Goal: Transaction & Acquisition: Purchase product/service

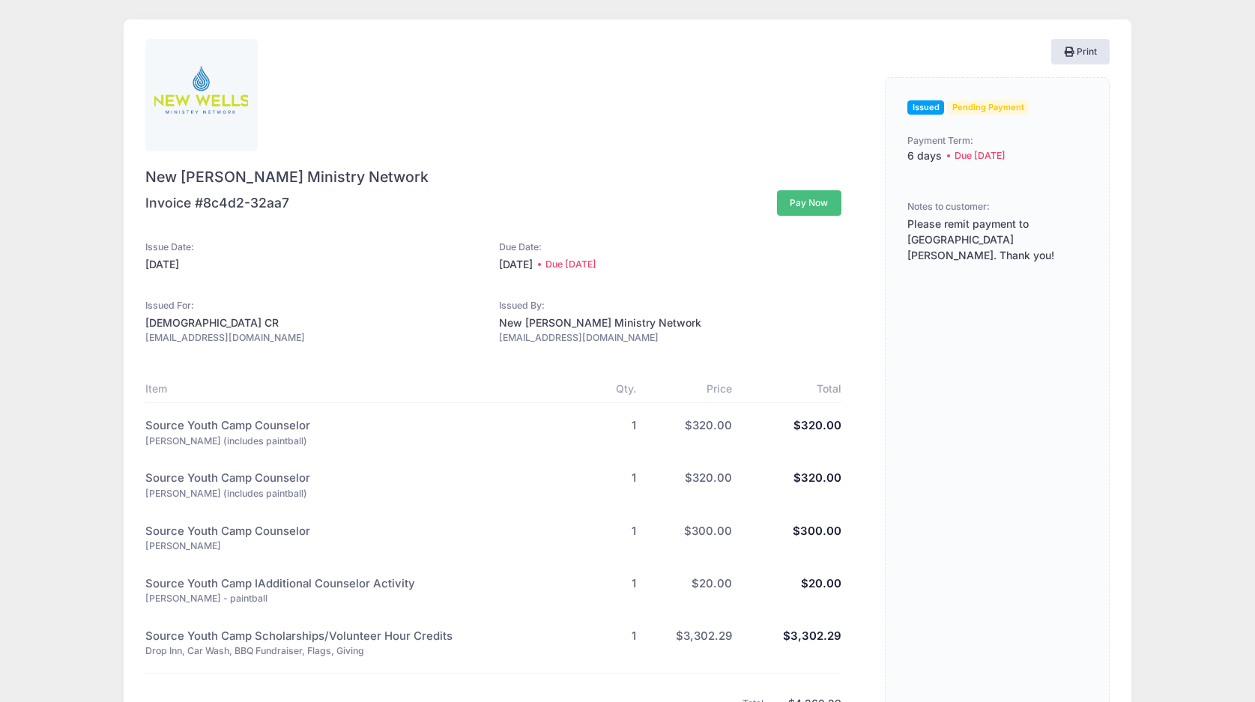
click at [817, 197] on button "Pay Now" at bounding box center [809, 202] width 64 height 25
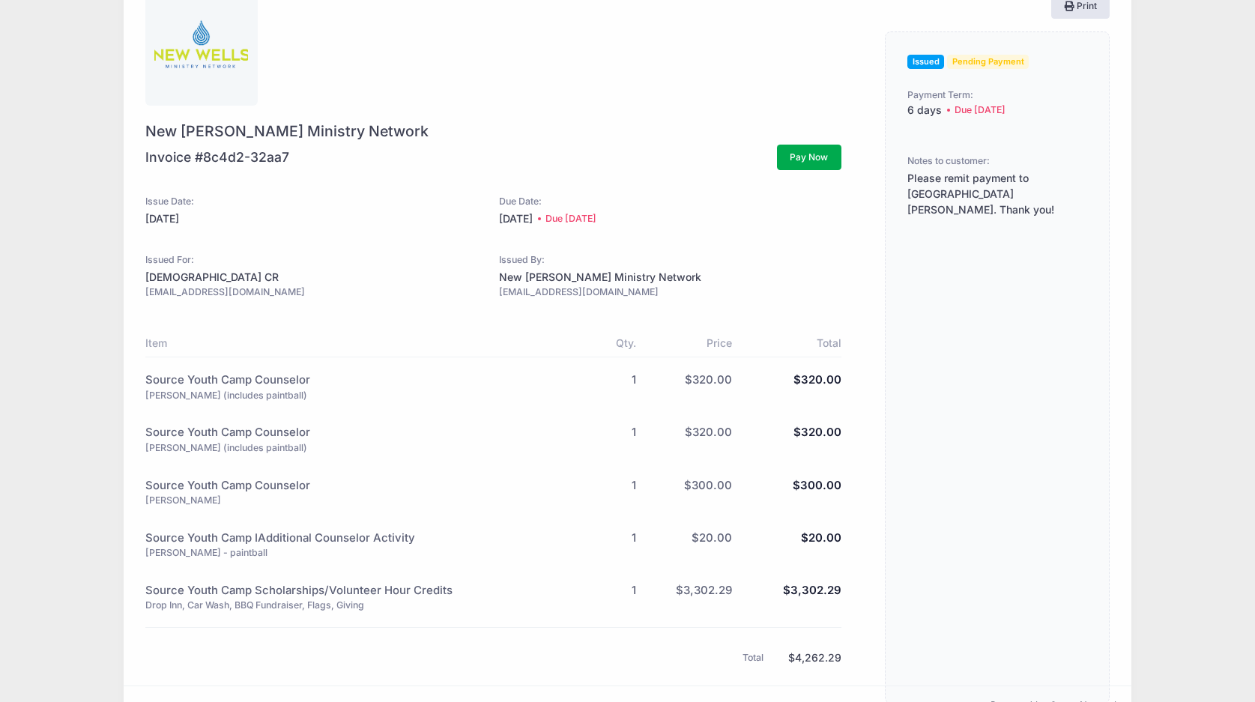
scroll to position [88, 0]
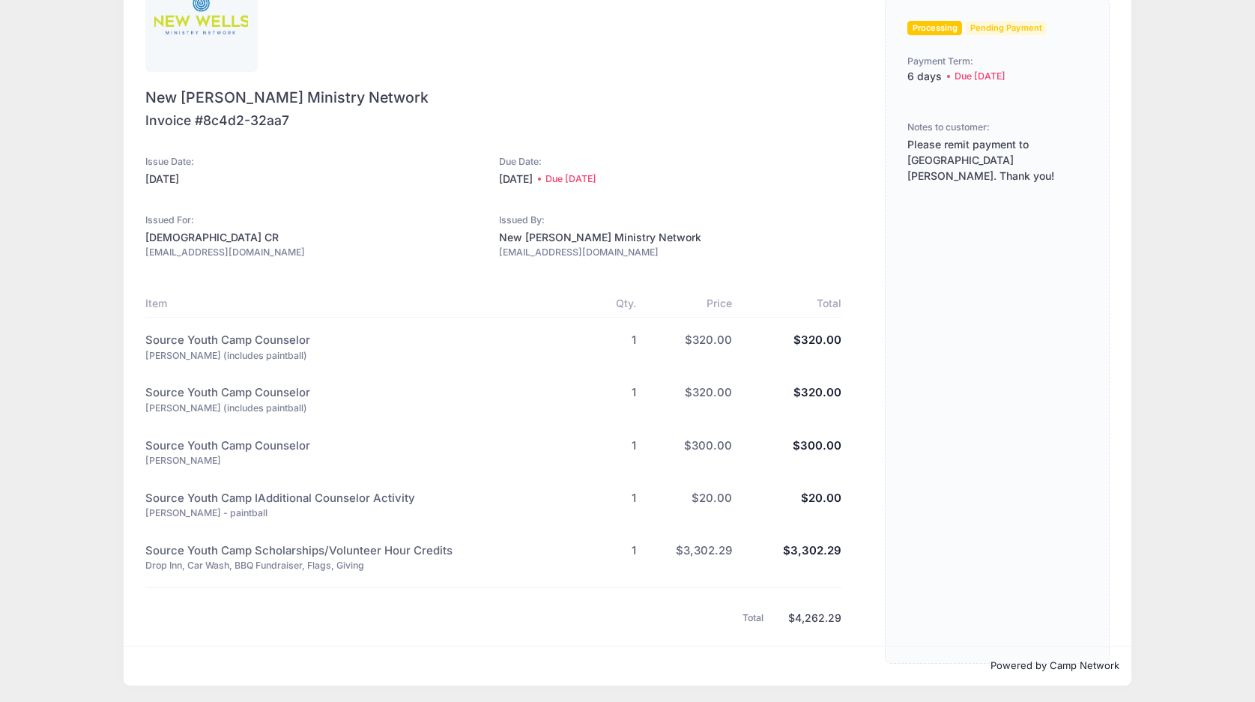
scroll to position [82, 0]
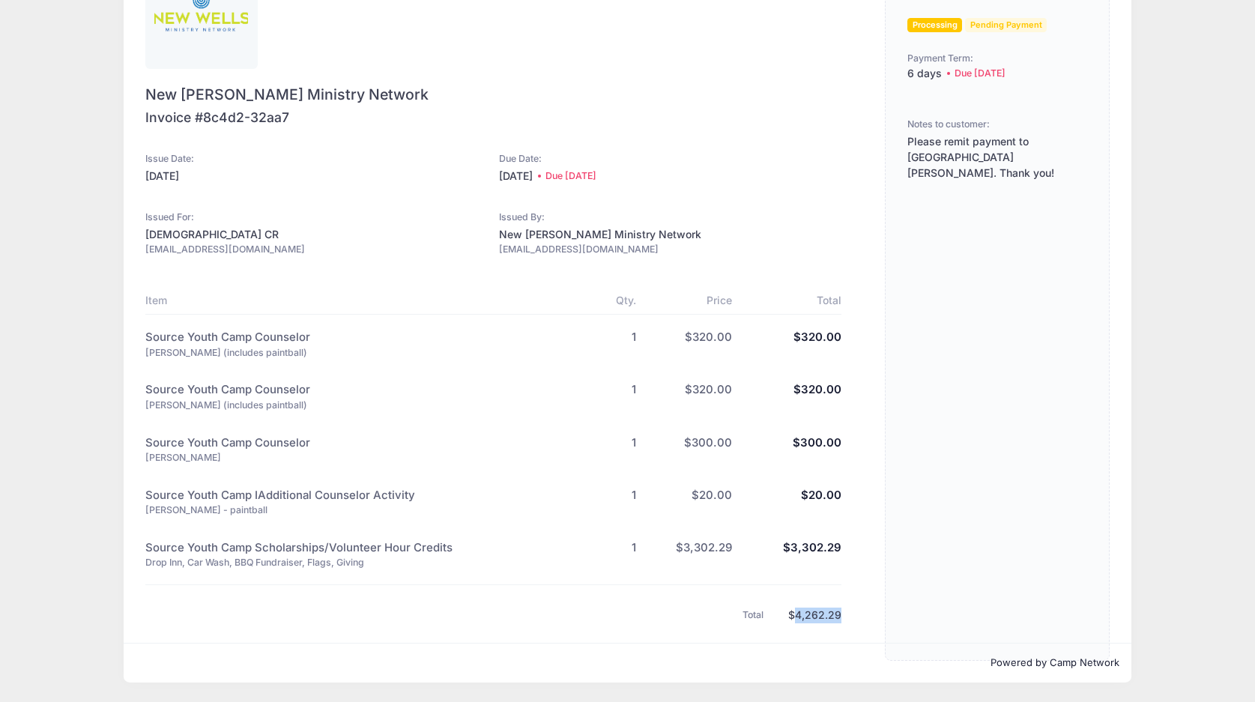
drag, startPoint x: 843, startPoint y: 616, endPoint x: 797, endPoint y: 618, distance: 45.8
click at [797, 618] on div "New [PERSON_NAME] Ministry Network Invoice #8c4d2-32aa7 Issue Date: [DATE] Item" at bounding box center [627, 290] width 964 height 667
copy div "4,262.29"
